Goal: Information Seeking & Learning: Compare options

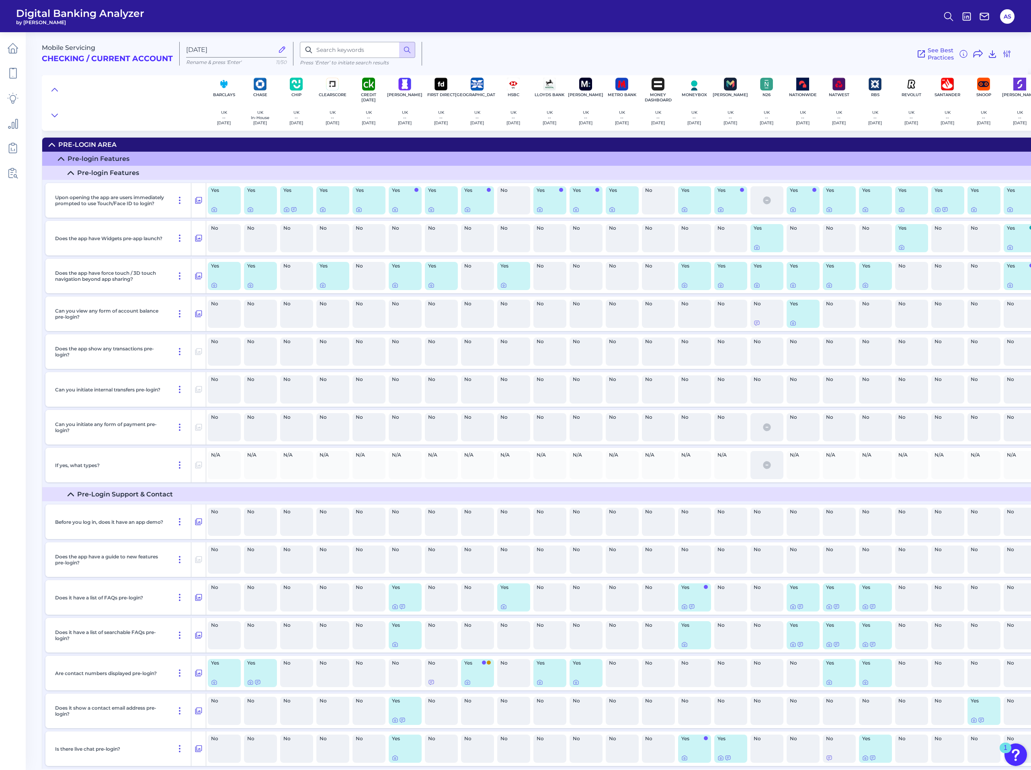
scroll to position [11741, 0]
